Goal: Navigation & Orientation: Find specific page/section

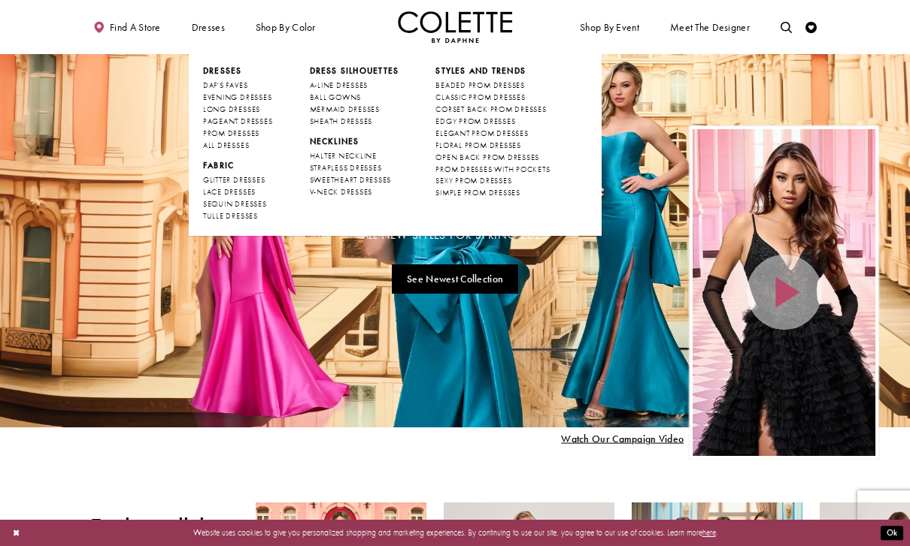
click at [246, 60] on ul "Dresses Occasion DAF'S FAVES EVENING DRESSES LONG DRESSES PAGEANT DRESSES" at bounding box center [395, 140] width 413 height 194
click at [237, 70] on span "Dresses" at bounding box center [222, 70] width 39 height 11
click at [233, 69] on span "Dresses" at bounding box center [222, 70] width 39 height 11
click at [244, 85] on span "DAF'S FAVES" at bounding box center [225, 85] width 44 height 10
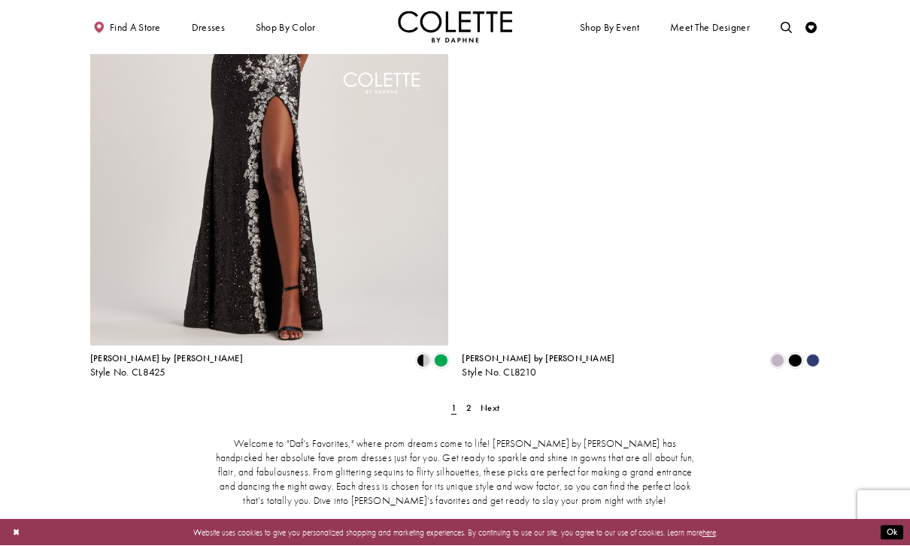
scroll to position [1970, 0]
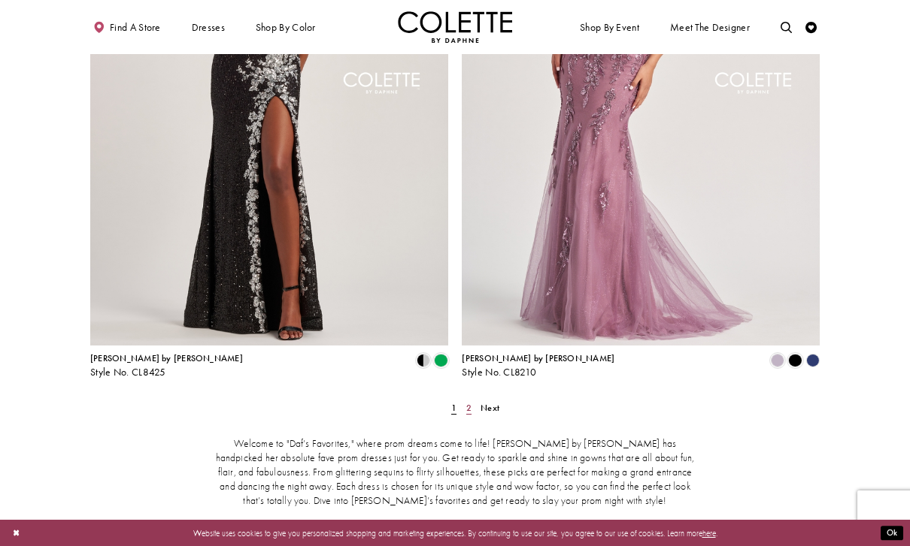
click at [471, 402] on span "2" at bounding box center [468, 408] width 5 height 12
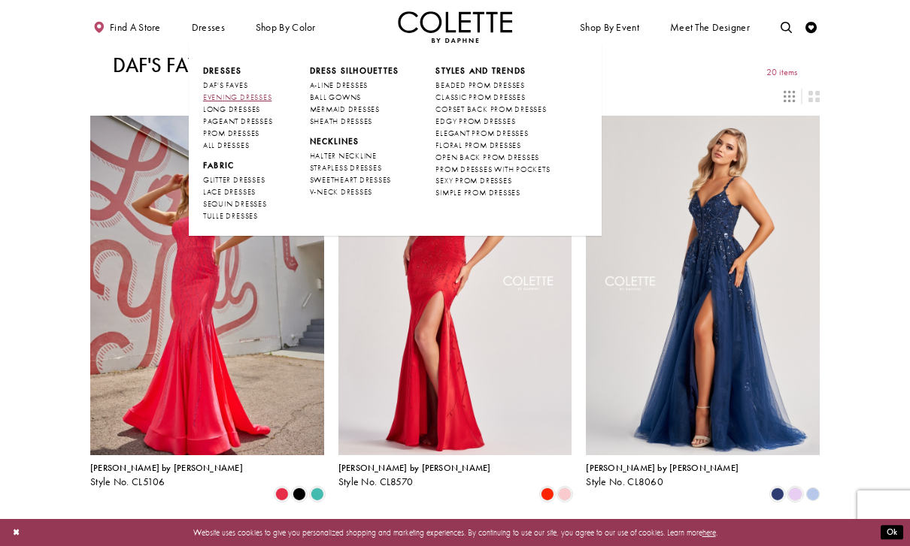
click at [268, 99] on span "EVENING DRESSES" at bounding box center [237, 97] width 68 height 10
